Goal: Task Accomplishment & Management: Manage account settings

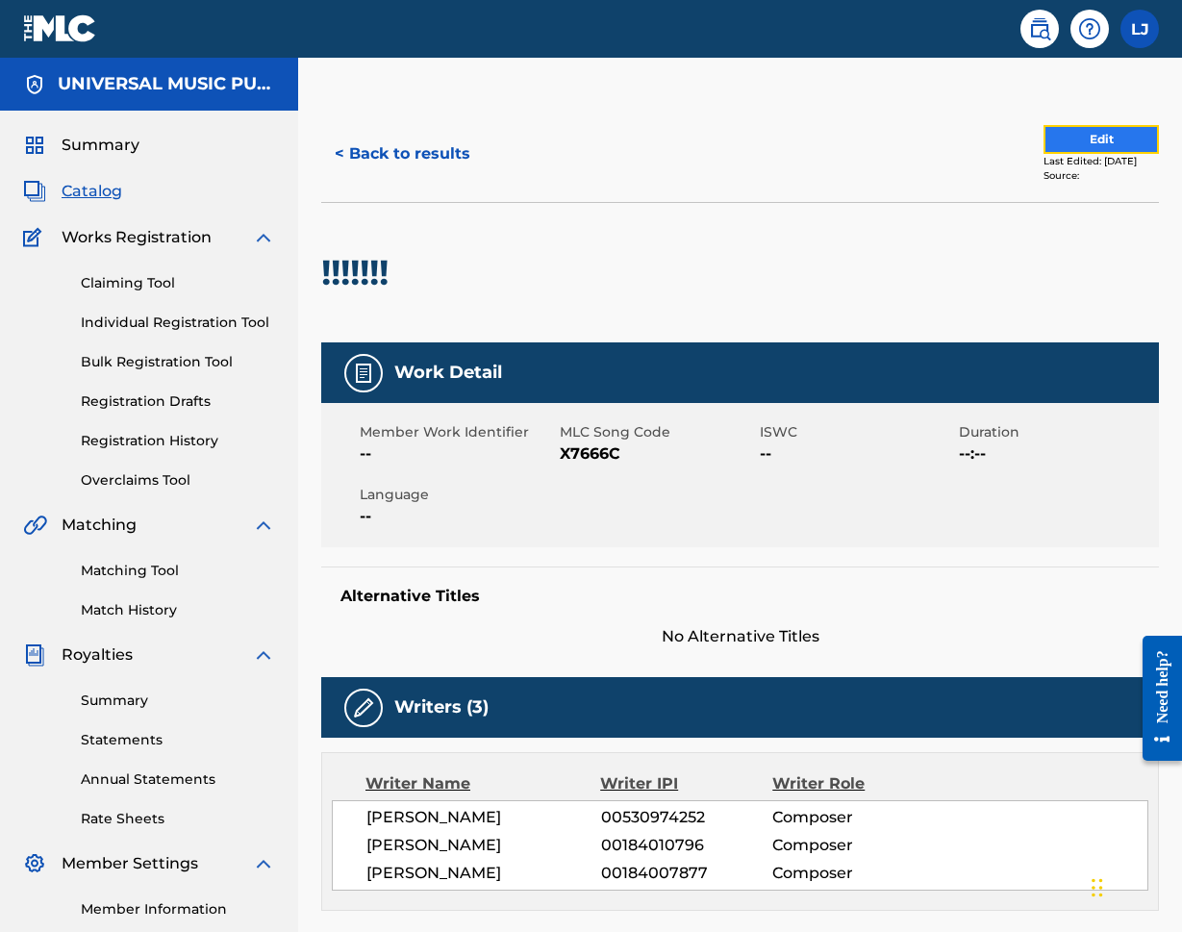
click at [1067, 136] on button "Edit" at bounding box center [1100, 139] width 115 height 29
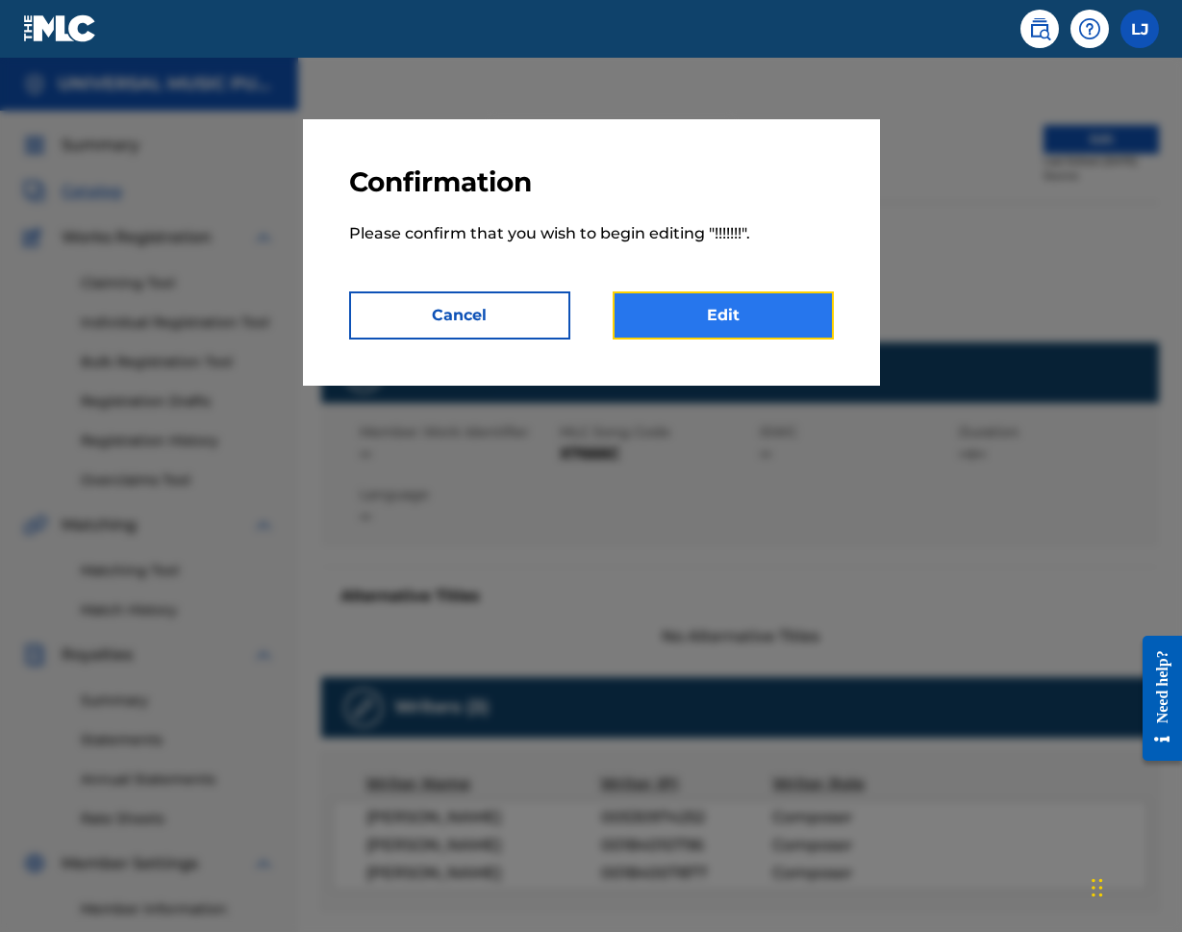
click at [655, 320] on link "Edit" at bounding box center [723, 315] width 221 height 48
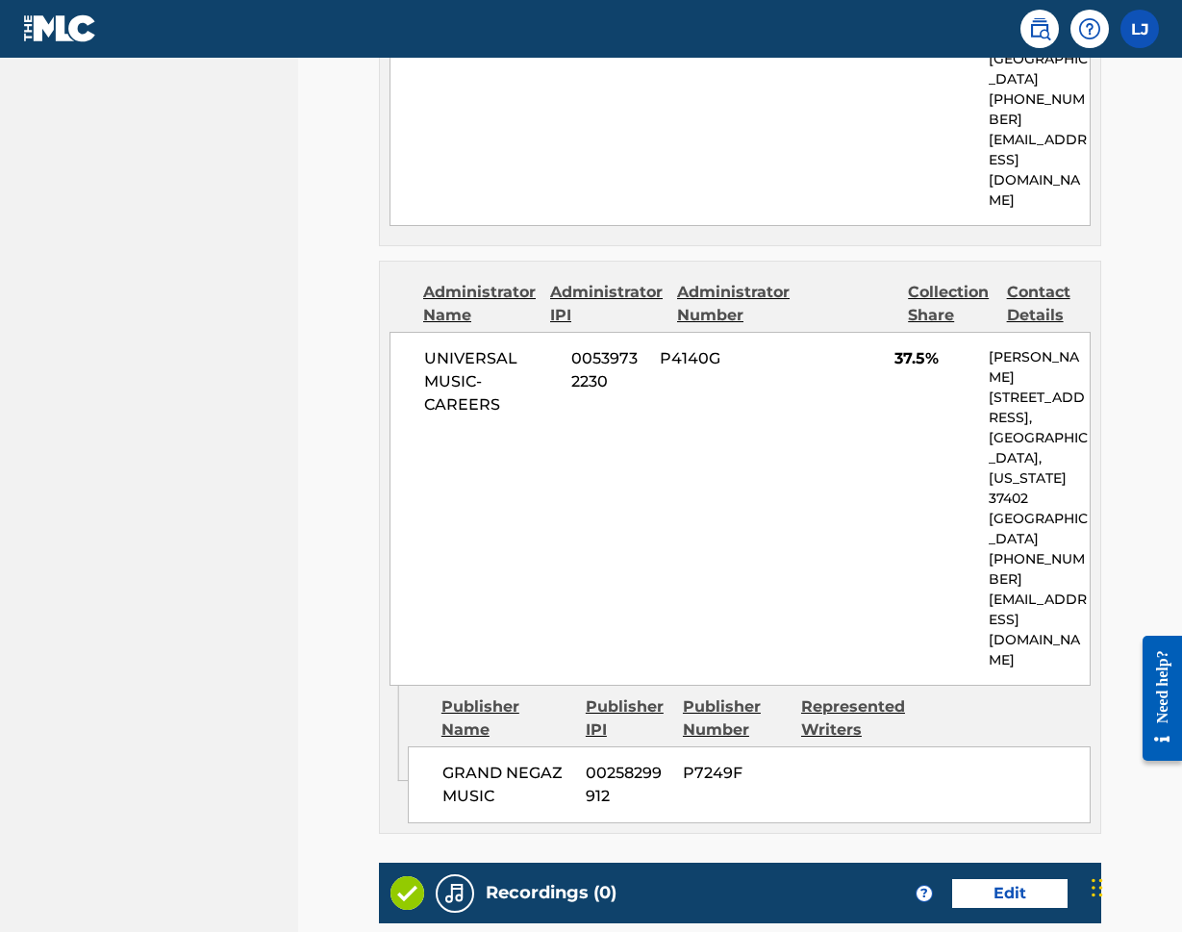
scroll to position [1250, 0]
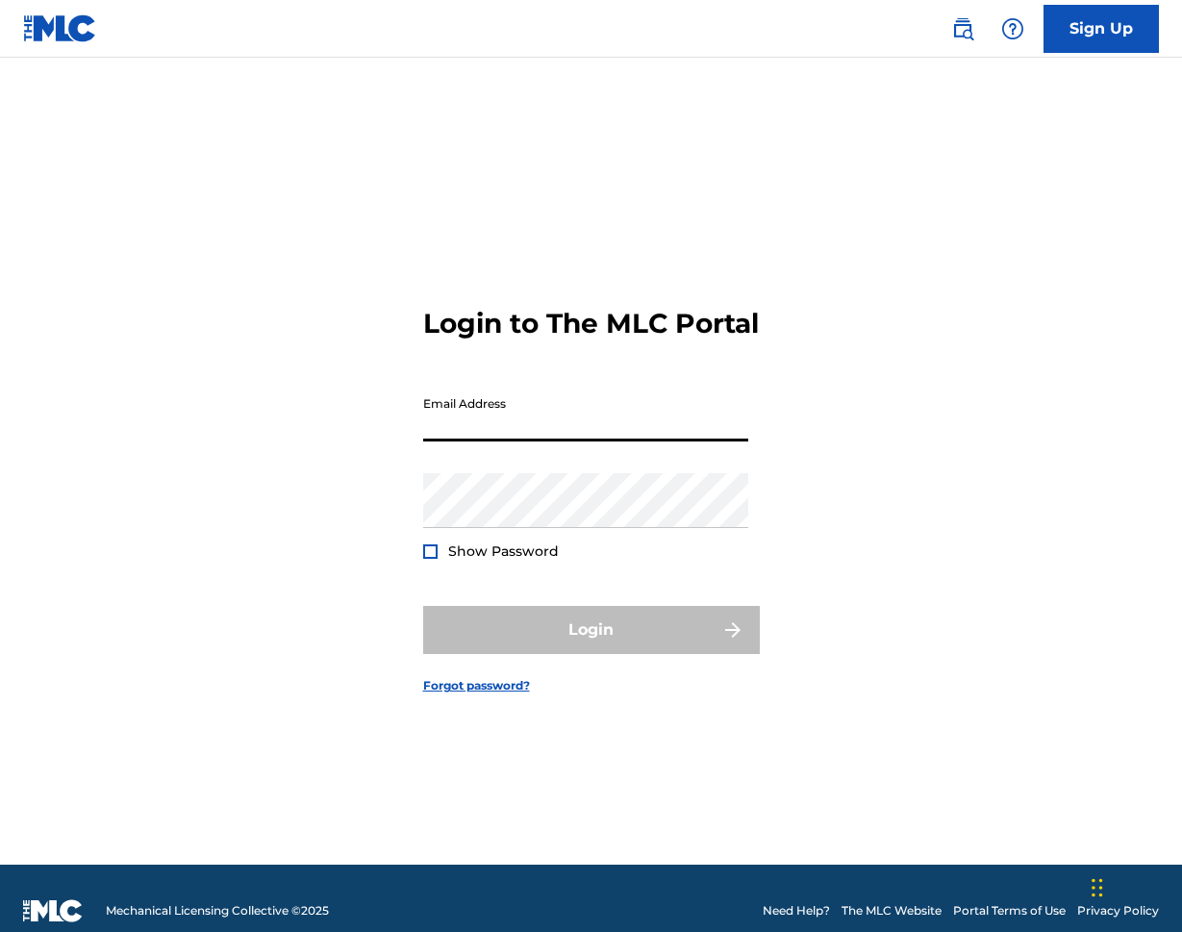
click at [610, 441] on input "Email Address" at bounding box center [585, 414] width 325 height 55
click at [592, 441] on input "Email Address" at bounding box center [585, 414] width 325 height 55
